Goal: Transaction & Acquisition: Purchase product/service

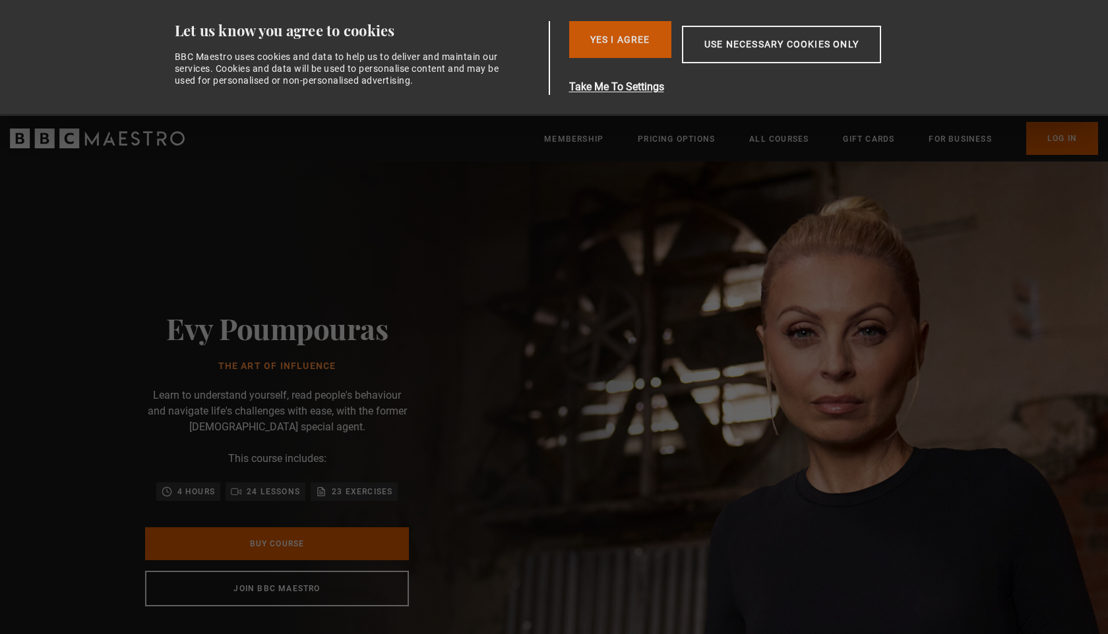
click at [619, 27] on button "Yes I Agree" at bounding box center [620, 39] width 102 height 37
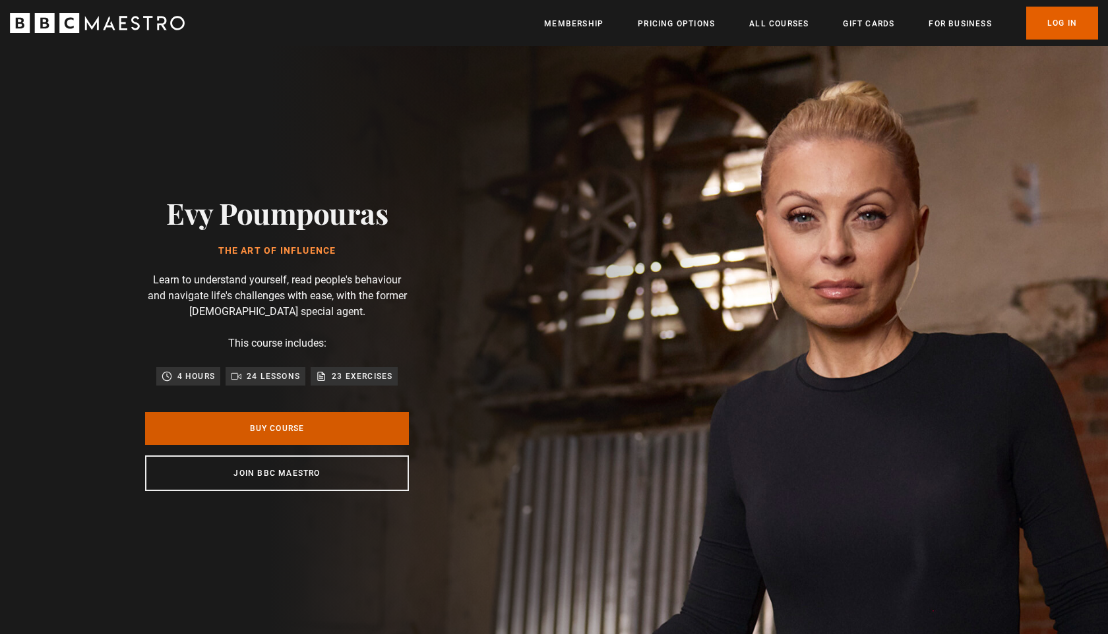
click at [319, 442] on link "Buy Course" at bounding box center [277, 428] width 264 height 33
